Goal: Task Accomplishment & Management: Use online tool/utility

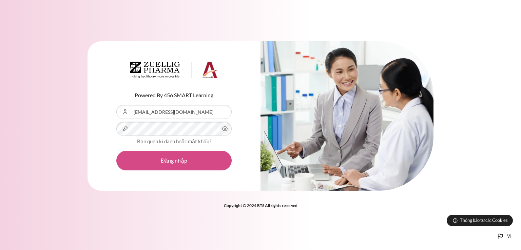
click at [195, 164] on button "Đăng nhập" at bounding box center [173, 161] width 115 height 20
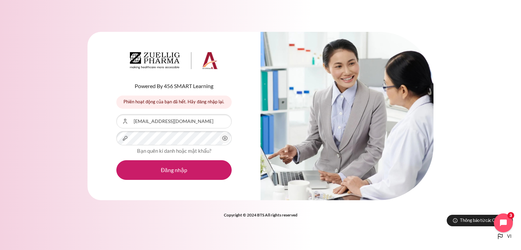
click at [224, 139] on icon "Nội dung" at bounding box center [225, 138] width 8 height 8
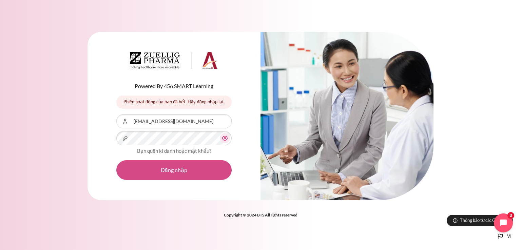
click at [187, 170] on button "Đăng nhập" at bounding box center [173, 170] width 115 height 20
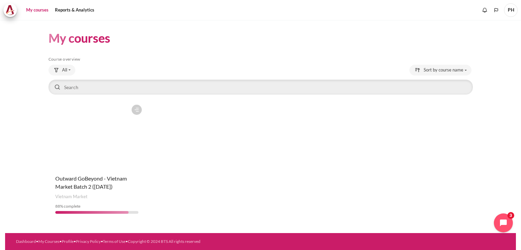
click at [35, 11] on link "My courses" at bounding box center [37, 10] width 27 height 14
click at [81, 168] on figure "Content" at bounding box center [96, 135] width 97 height 68
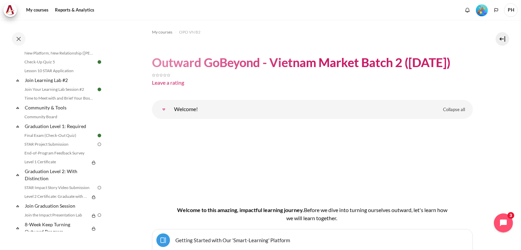
scroll to position [688, 0]
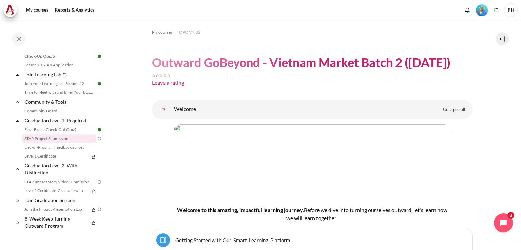
click at [47, 140] on link "STAR Project Submission" at bounding box center [59, 139] width 74 height 8
